Goal: Task Accomplishment & Management: Complete application form

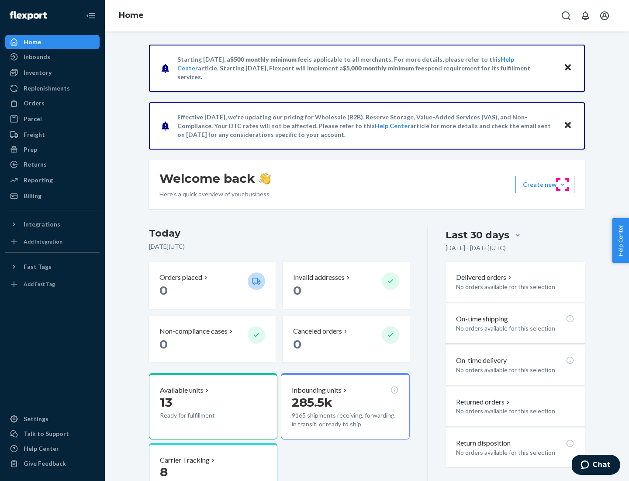
click at [563, 184] on button "Create new Create new inbound Create new order Create new product" at bounding box center [545, 184] width 59 height 17
click at [52, 57] on div "Inbounds" at bounding box center [52, 57] width 93 height 12
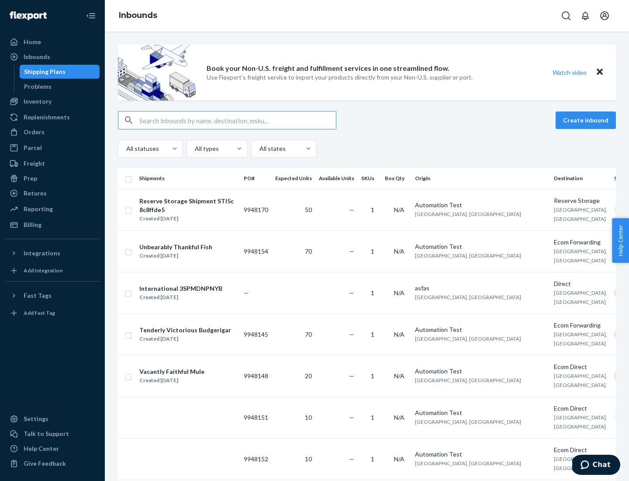
click at [587, 120] on button "Create inbound" at bounding box center [586, 119] width 60 height 17
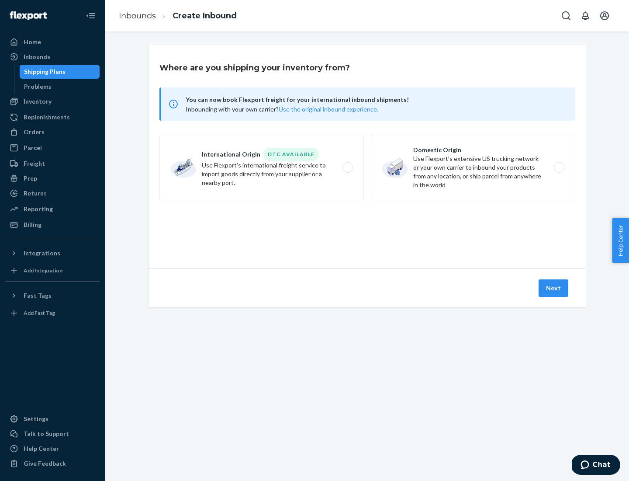
click at [262, 167] on label "International Origin DTC Available Use Flexport's international freight service…" at bounding box center [262, 168] width 205 height 66
click at [347, 167] on input "International Origin DTC Available Use Flexport's international freight service…" at bounding box center [350, 168] width 6 height 6
radio input "true"
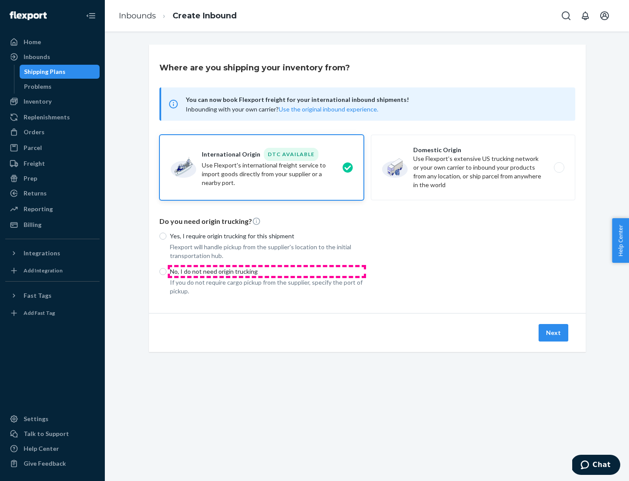
click at [267, 271] on p "No, I do not need origin trucking" at bounding box center [267, 271] width 194 height 9
click at [167, 271] on input "No, I do not need origin trucking" at bounding box center [163, 271] width 7 height 7
radio input "true"
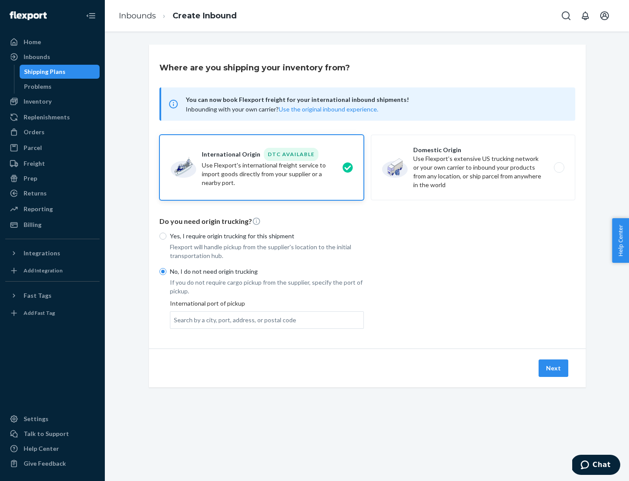
click at [233, 320] on div "Search by a city, port, address, or postal code" at bounding box center [235, 320] width 122 height 9
click at [175, 320] on input "Search by a city, port, address, or postal code" at bounding box center [174, 320] width 1 height 9
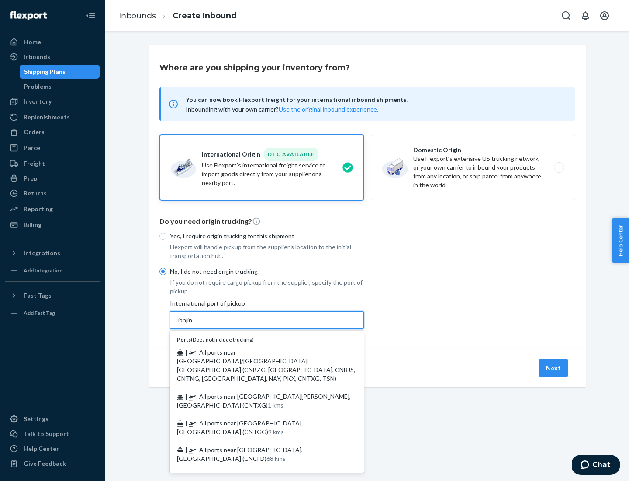
click at [258, 352] on span "| All ports near [GEOGRAPHIC_DATA]/[GEOGRAPHIC_DATA], [GEOGRAPHIC_DATA] (CNBZG,…" at bounding box center [266, 365] width 178 height 34
click at [193, 324] on input "Tianjin" at bounding box center [183, 320] width 19 height 9
type input "All ports near [GEOGRAPHIC_DATA]/[GEOGRAPHIC_DATA], [GEOGRAPHIC_DATA] (CNBZG, […"
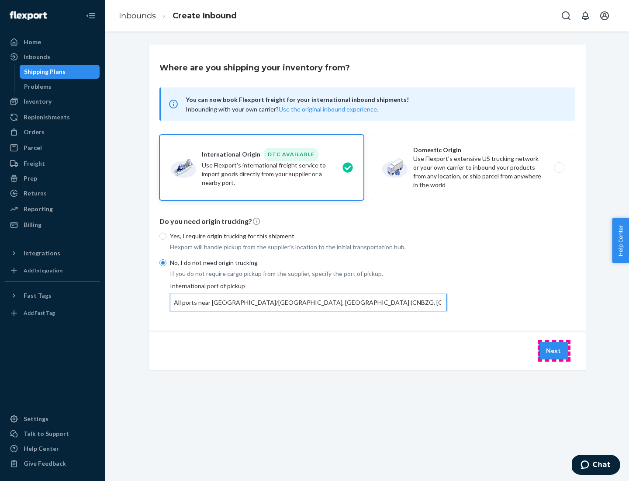
click at [554, 350] on button "Next" at bounding box center [554, 350] width 30 height 17
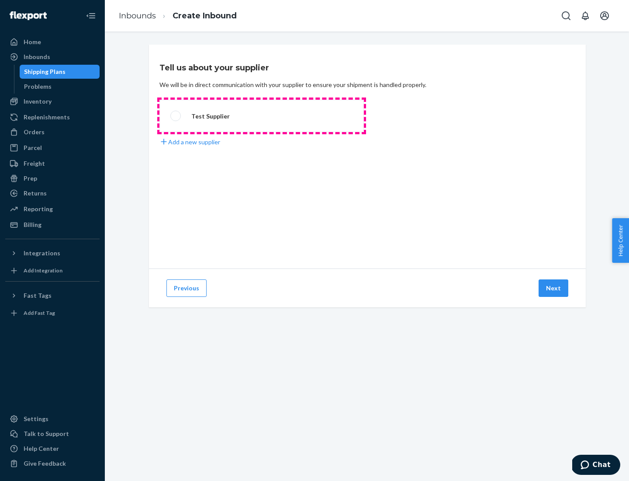
click at [262, 116] on label "Test Supplier" at bounding box center [262, 116] width 205 height 32
click at [176, 116] on input "Test Supplier" at bounding box center [173, 116] width 6 height 6
radio input "true"
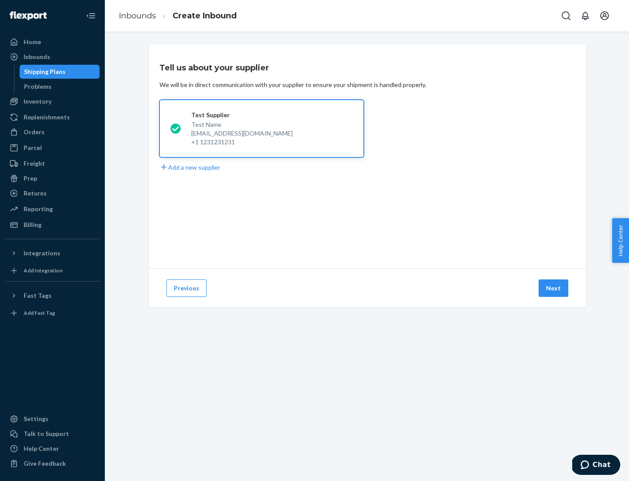
click at [554, 288] on button "Next" at bounding box center [554, 287] width 30 height 17
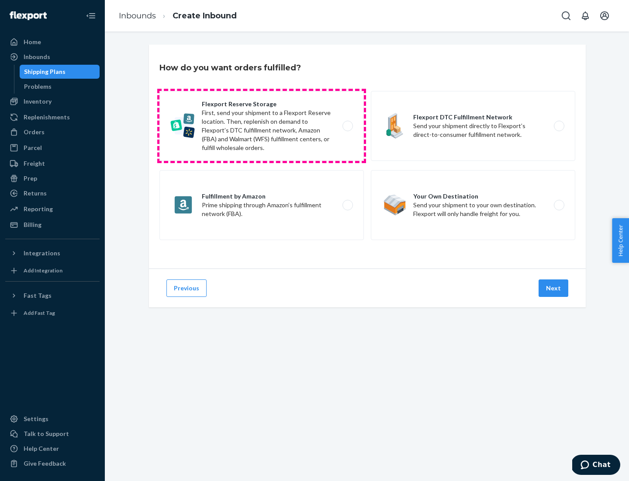
click at [262, 126] on label "Flexport Reserve Storage First, send your shipment to a Flexport Reserve locati…" at bounding box center [262, 126] width 205 height 70
click at [347, 126] on input "Flexport Reserve Storage First, send your shipment to a Flexport Reserve locati…" at bounding box center [350, 126] width 6 height 6
radio input "true"
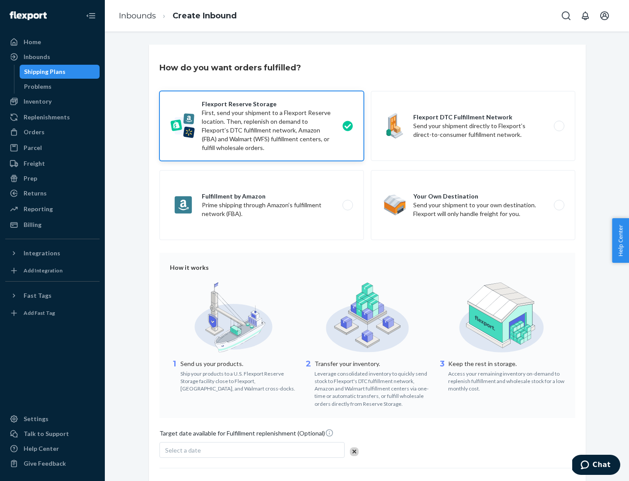
scroll to position [72, 0]
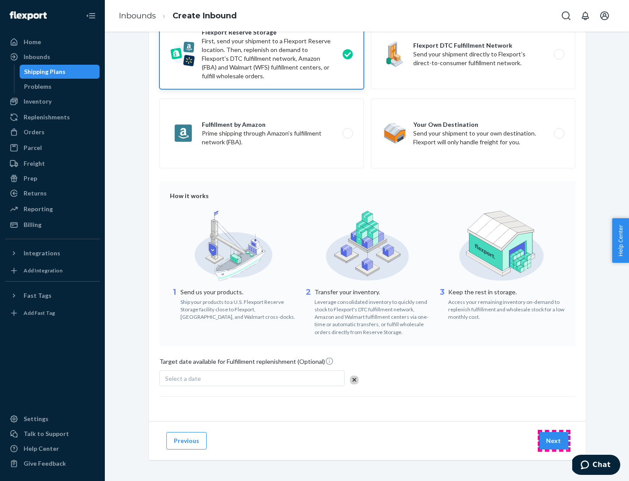
click at [554, 440] on button "Next" at bounding box center [554, 440] width 30 height 17
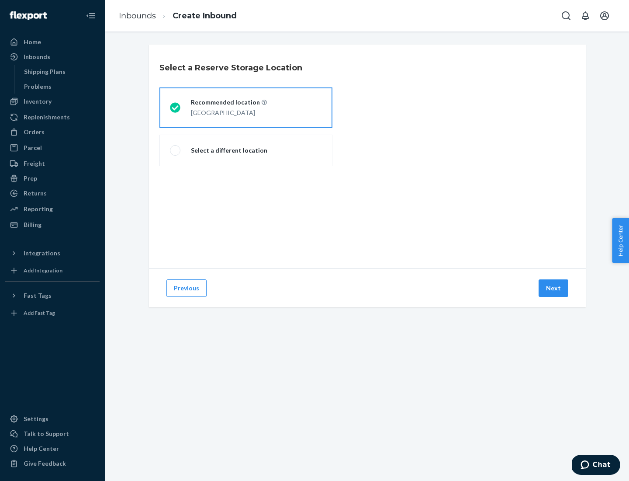
click at [246, 108] on div "[GEOGRAPHIC_DATA]" at bounding box center [229, 112] width 76 height 10
click at [176, 108] on input "Recommended location [GEOGRAPHIC_DATA]" at bounding box center [173, 108] width 6 height 6
click at [554, 288] on button "Next" at bounding box center [554, 287] width 30 height 17
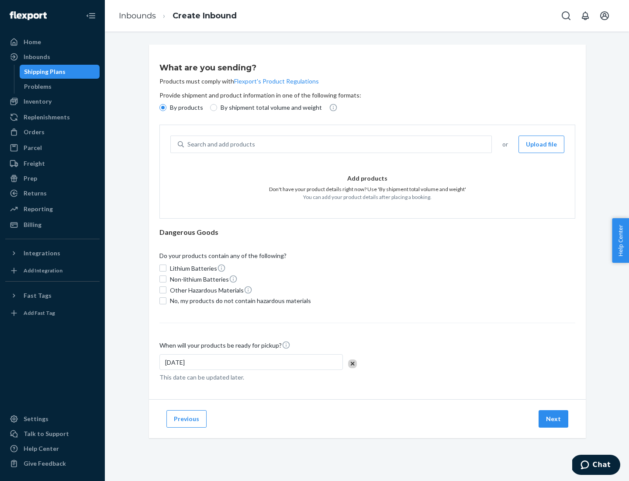
click at [338, 144] on div "Search and add products" at bounding box center [338, 144] width 308 height 16
click at [188, 144] on input "Search and add products" at bounding box center [188, 144] width 1 height 9
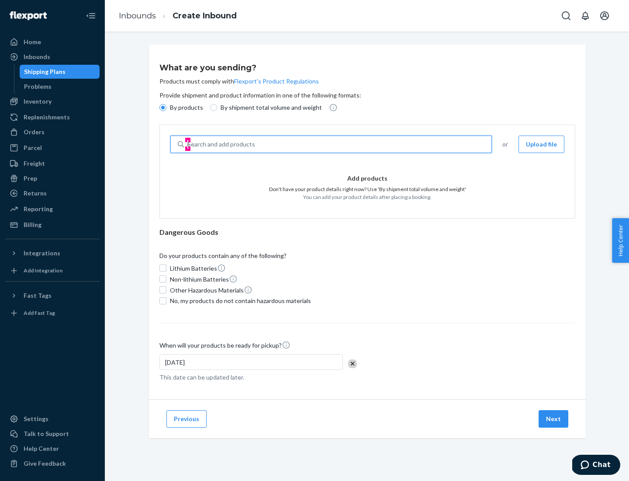
type input "basic"
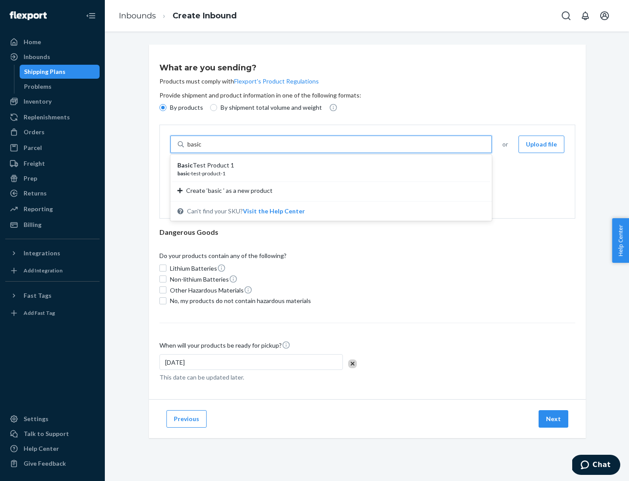
click at [328, 165] on div "Basic Test Product 1" at bounding box center [327, 165] width 301 height 9
click at [203, 149] on input "basic" at bounding box center [196, 144] width 16 height 9
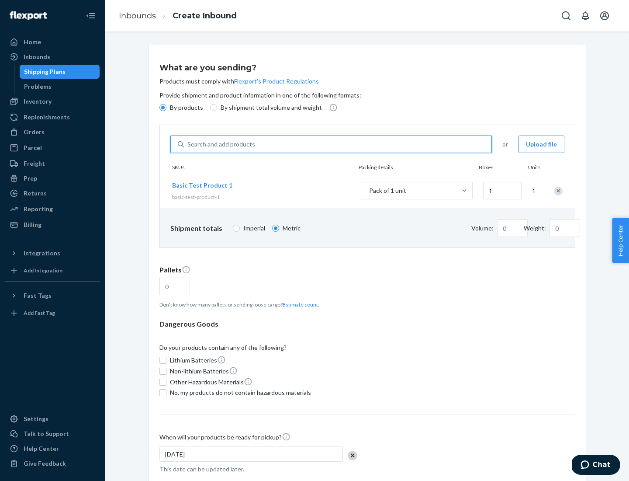
type input "1.09"
type input "3.27"
type input "3"
type input "0.01"
type input "32.66"
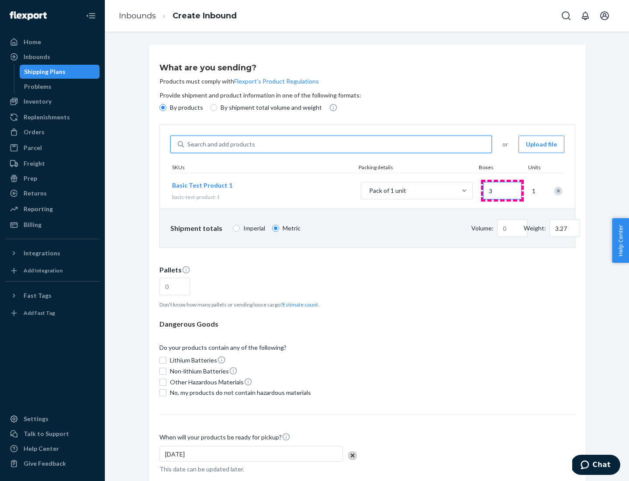
type input "30"
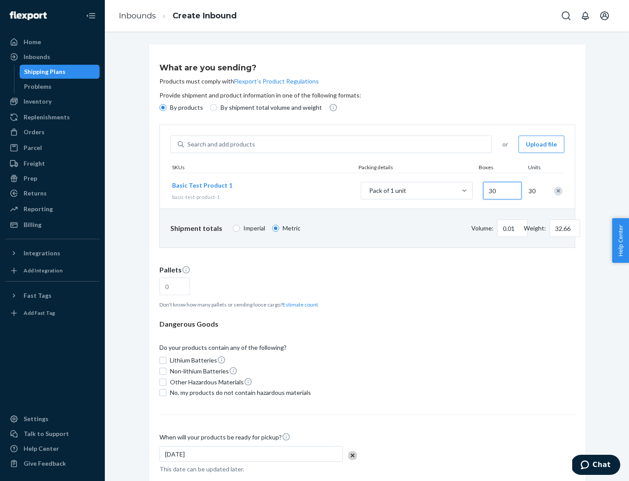
type input "0.07"
type input "326.59"
type input "300"
type input "0.68"
type input "3265.86"
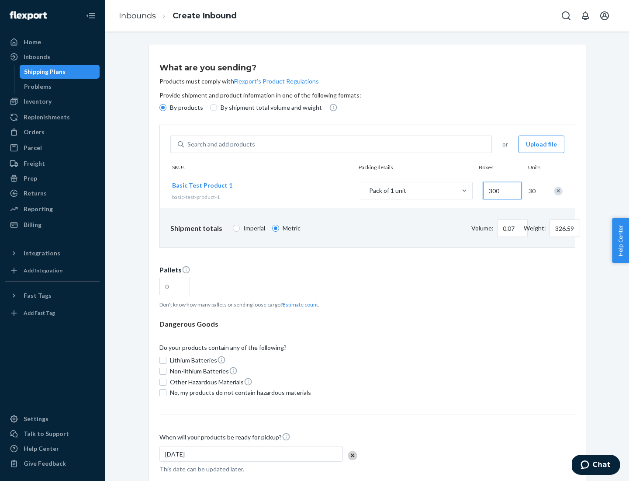
type input "3000"
type input "1.09"
type input "1"
type input "10.89"
type input "10"
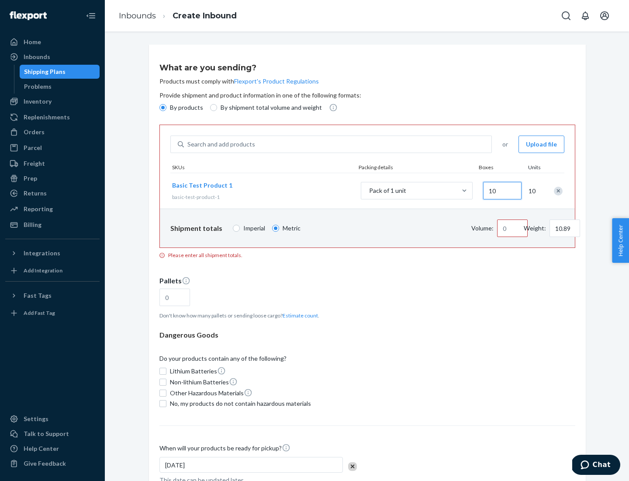
type input "0.02"
type input "108.86"
type input "100"
type input "0.23"
type input "1088.62"
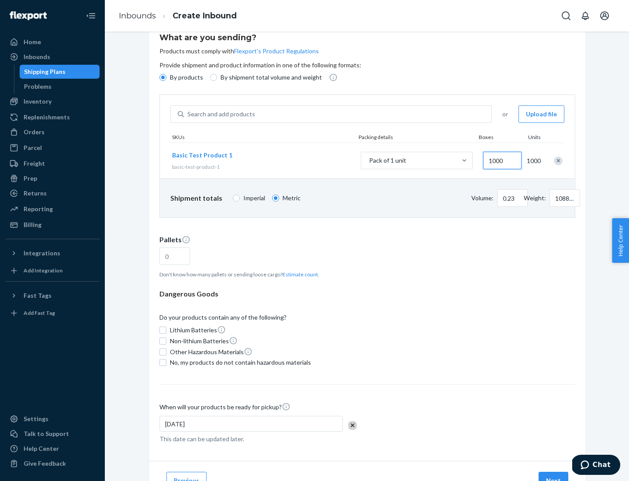
type input "1000"
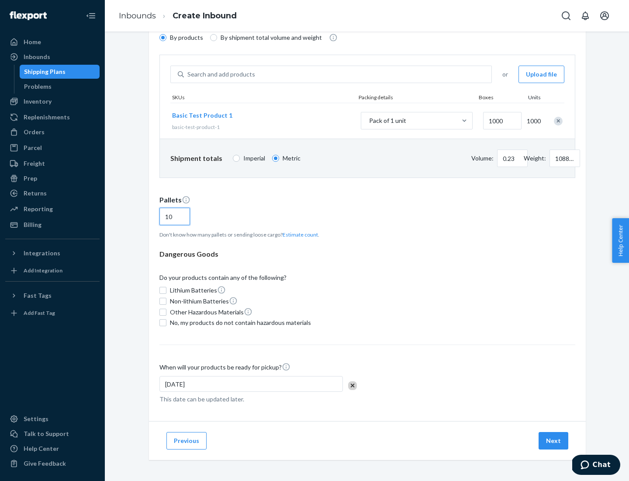
type input "10"
click at [239, 323] on span "No, my products do not contain hazardous materials" at bounding box center [240, 322] width 141 height 9
click at [167, 323] on input "No, my products do not contain hazardous materials" at bounding box center [163, 322] width 7 height 7
checkbox input "true"
click at [554, 441] on button "Next" at bounding box center [554, 440] width 30 height 17
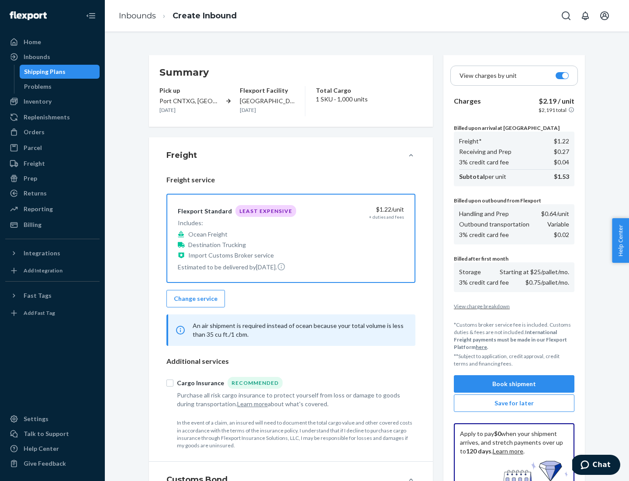
scroll to position [128, 0]
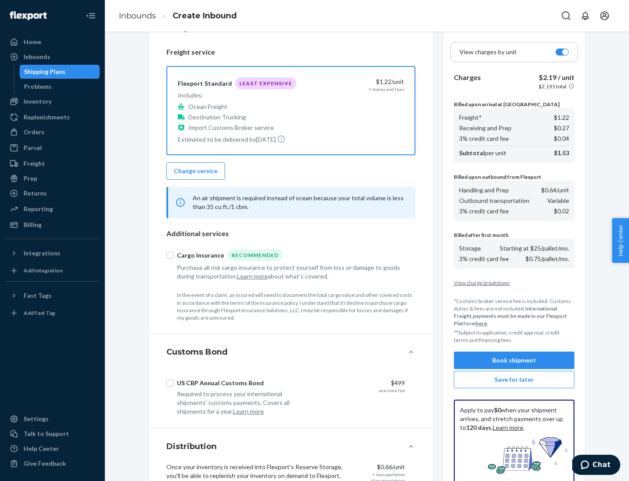
click at [514, 360] on button "Book shipment" at bounding box center [514, 359] width 121 height 17
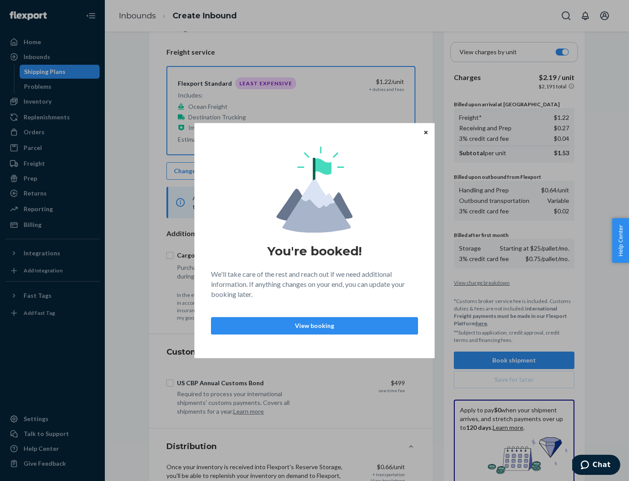
click at [315, 325] on p "View booking" at bounding box center [315, 325] width 192 height 9
